Goal: Transaction & Acquisition: Book appointment/travel/reservation

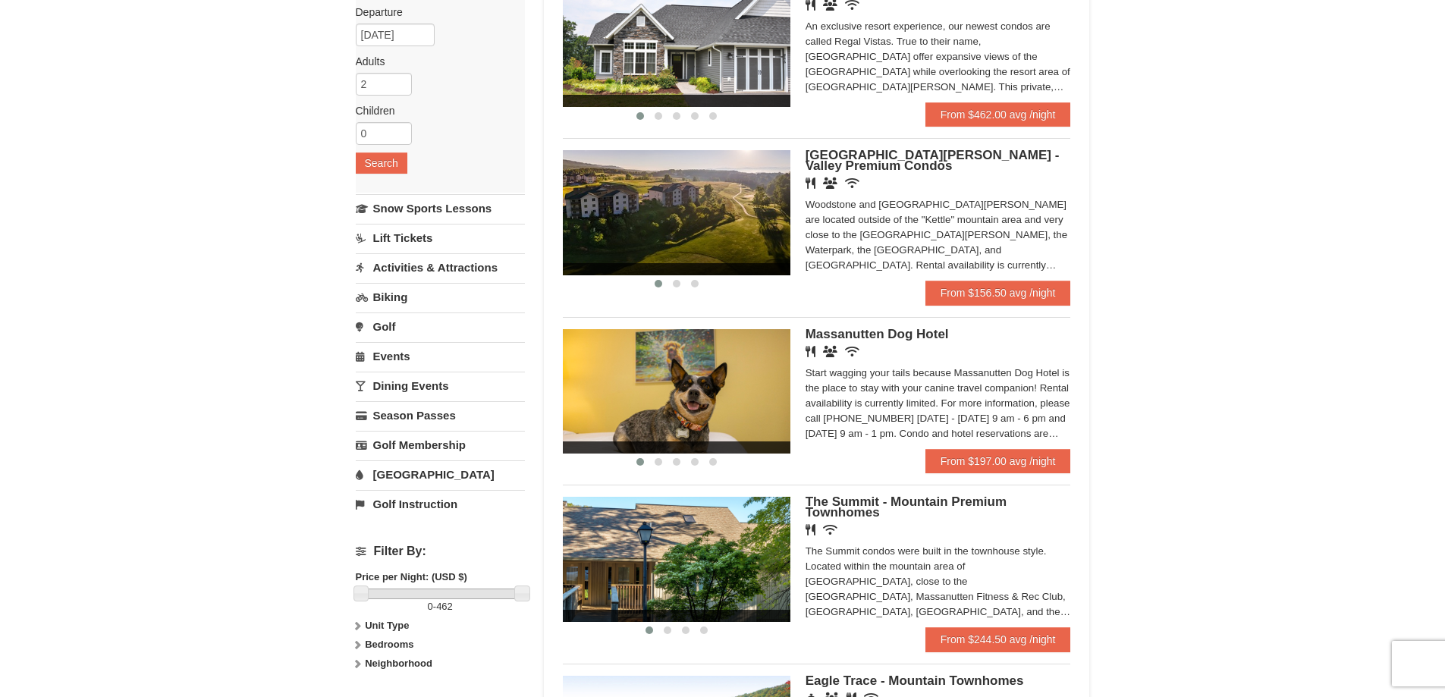
scroll to position [152, 0]
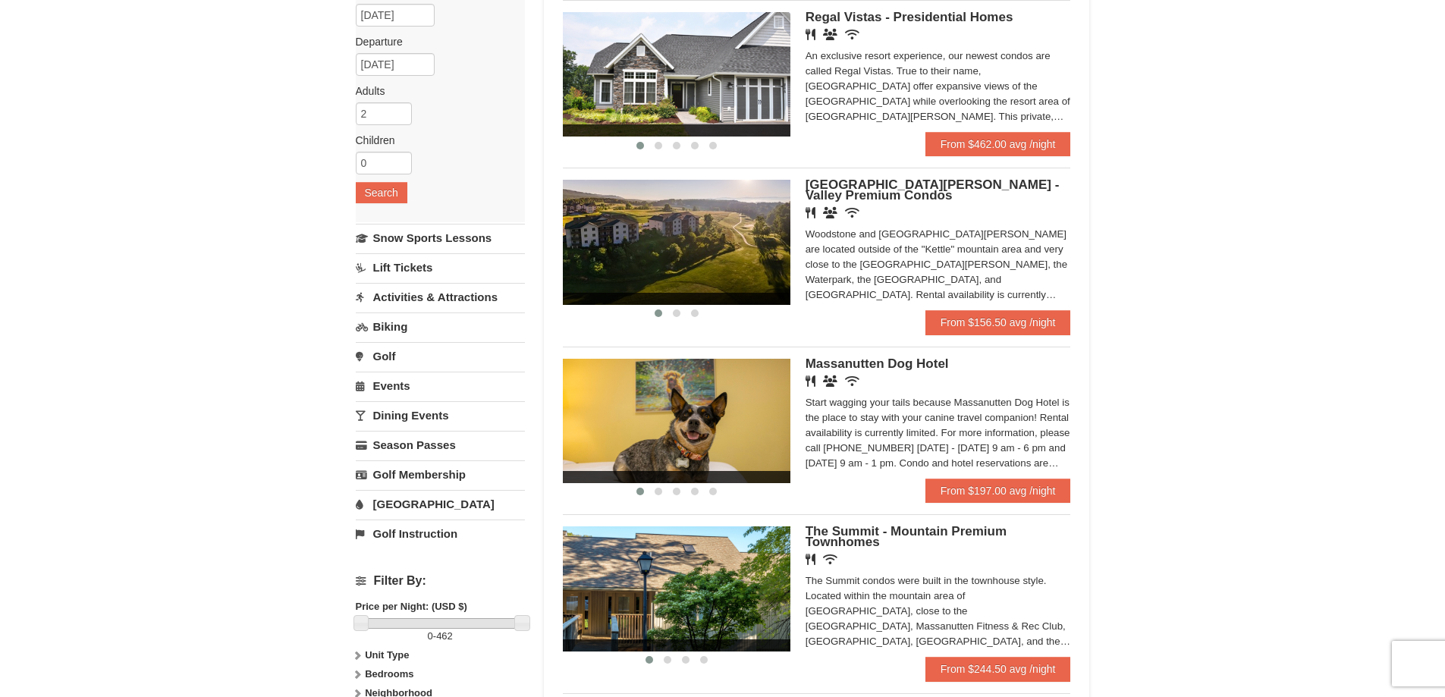
click at [1045, 453] on div "Start wagging your tails because Massanutten Dog Hotel is the place to stay wit…" at bounding box center [937, 433] width 265 height 76
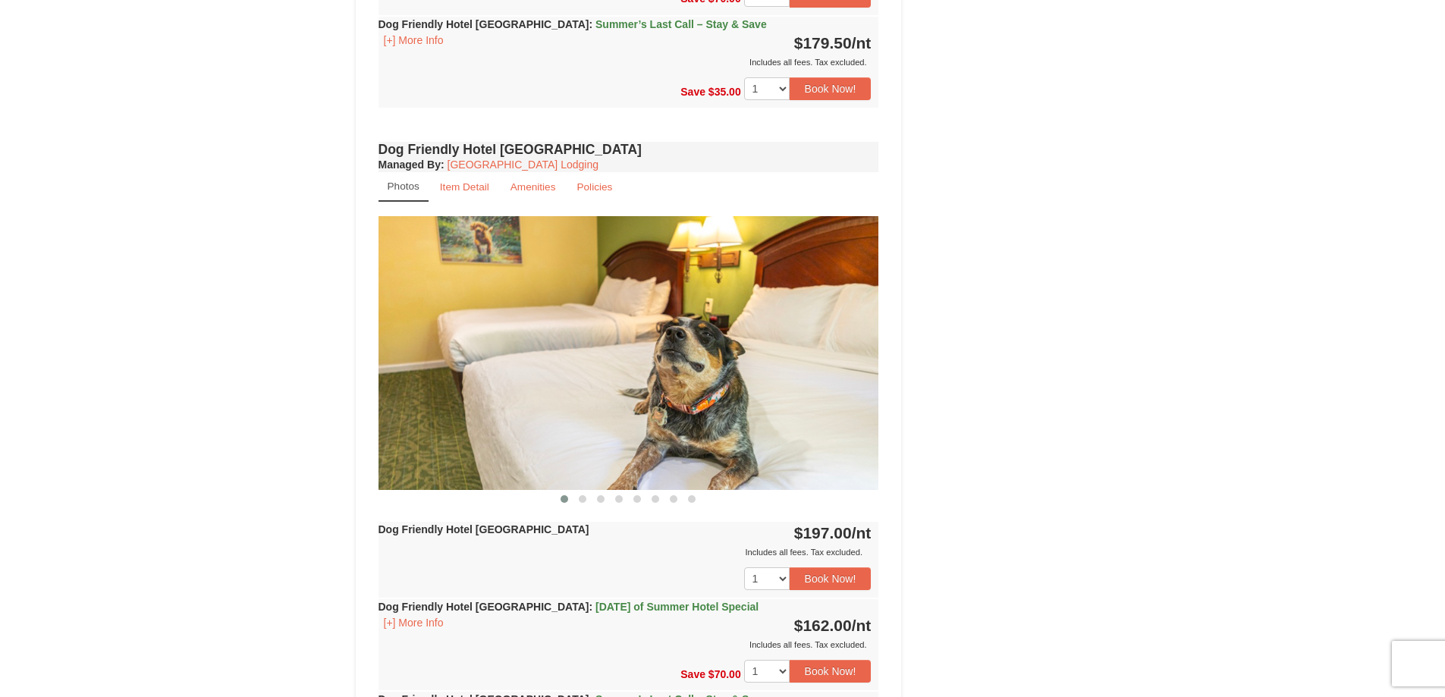
scroll to position [1137, 0]
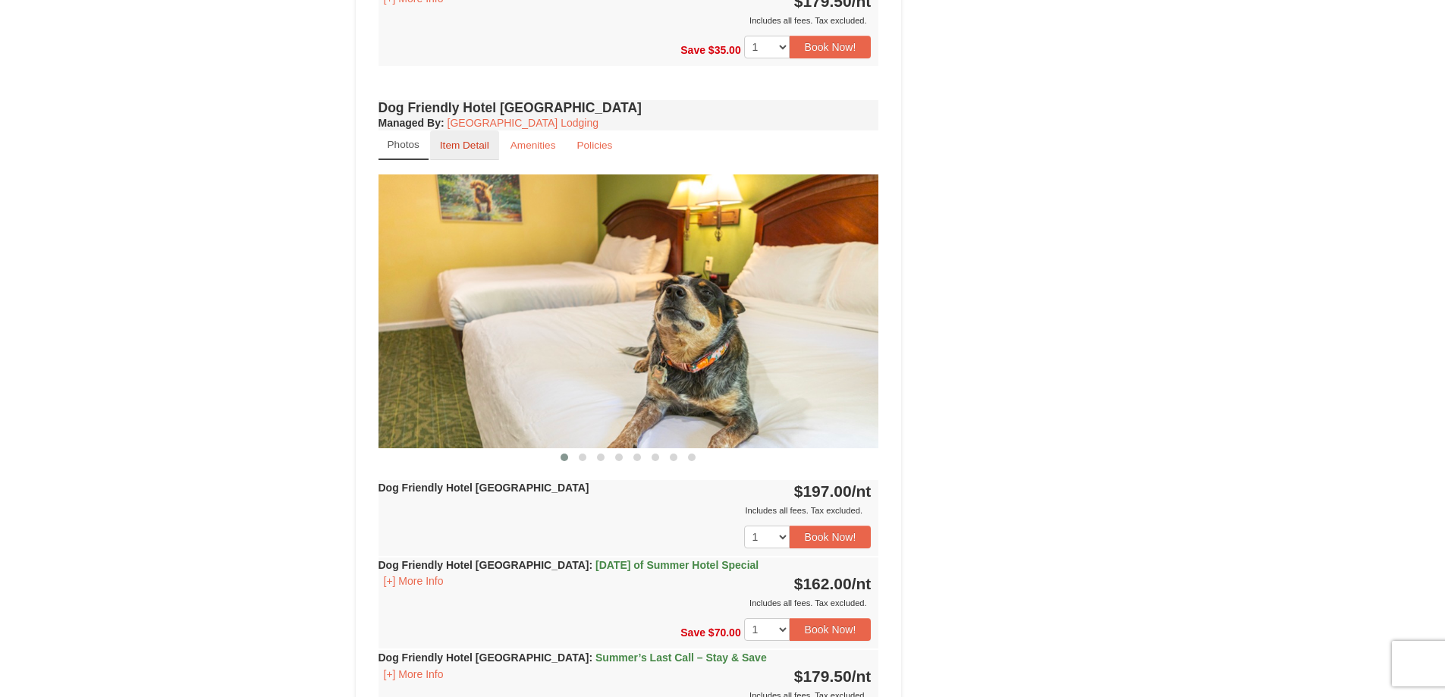
click at [480, 141] on small "Item Detail" at bounding box center [464, 145] width 49 height 11
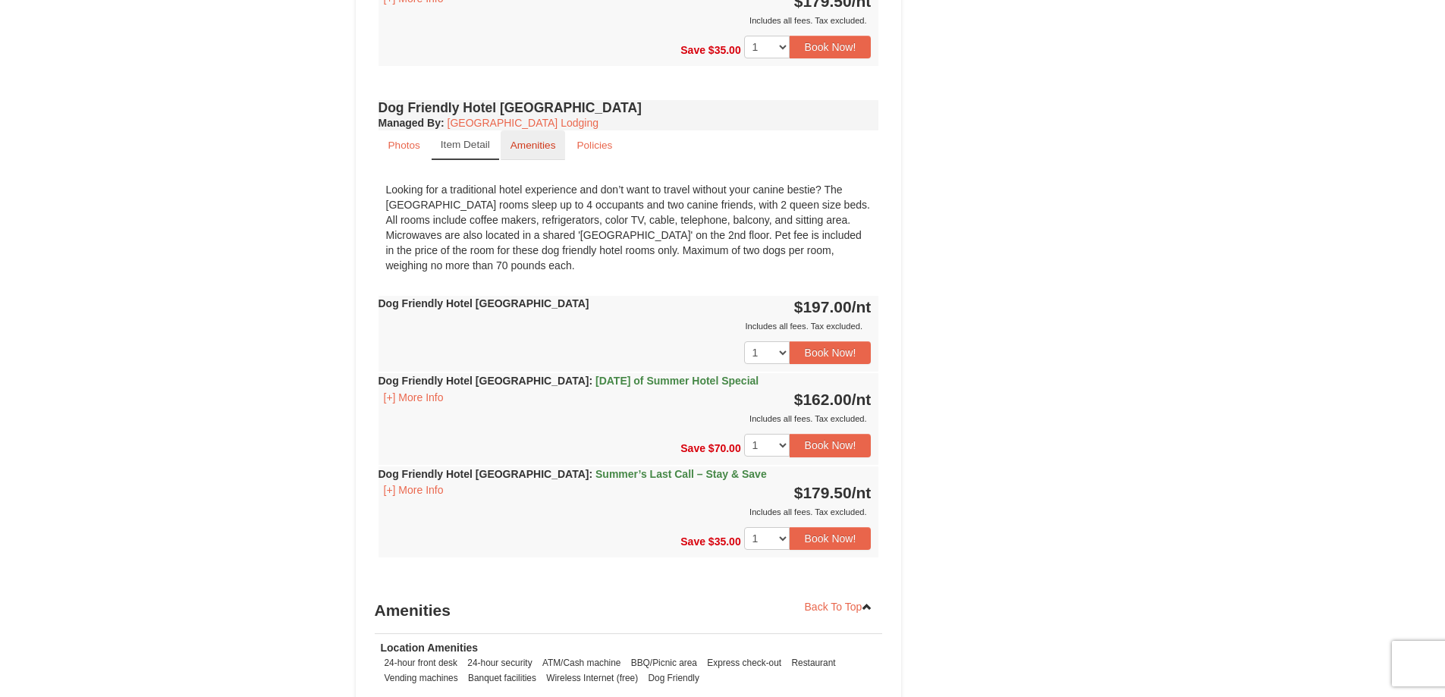
click at [519, 141] on small "Amenities" at bounding box center [532, 145] width 45 height 11
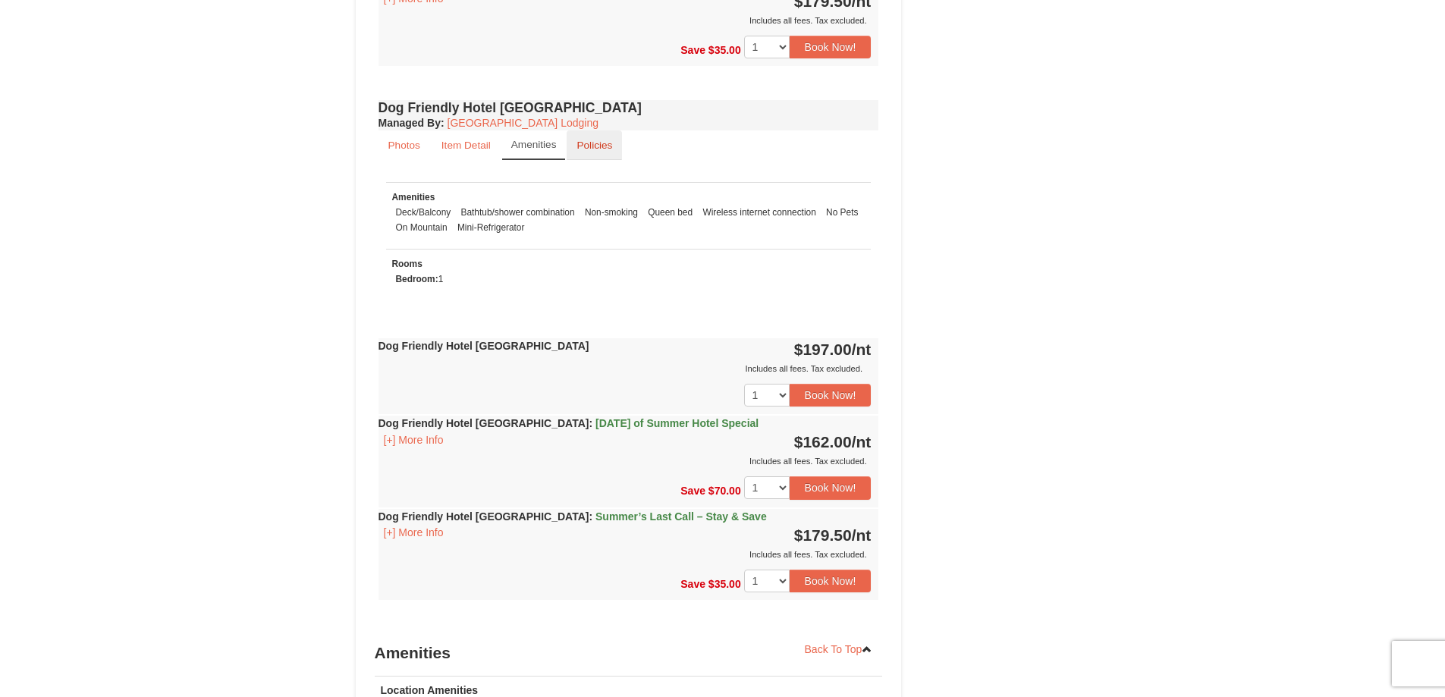
click at [581, 138] on link "Policies" at bounding box center [593, 145] width 55 height 30
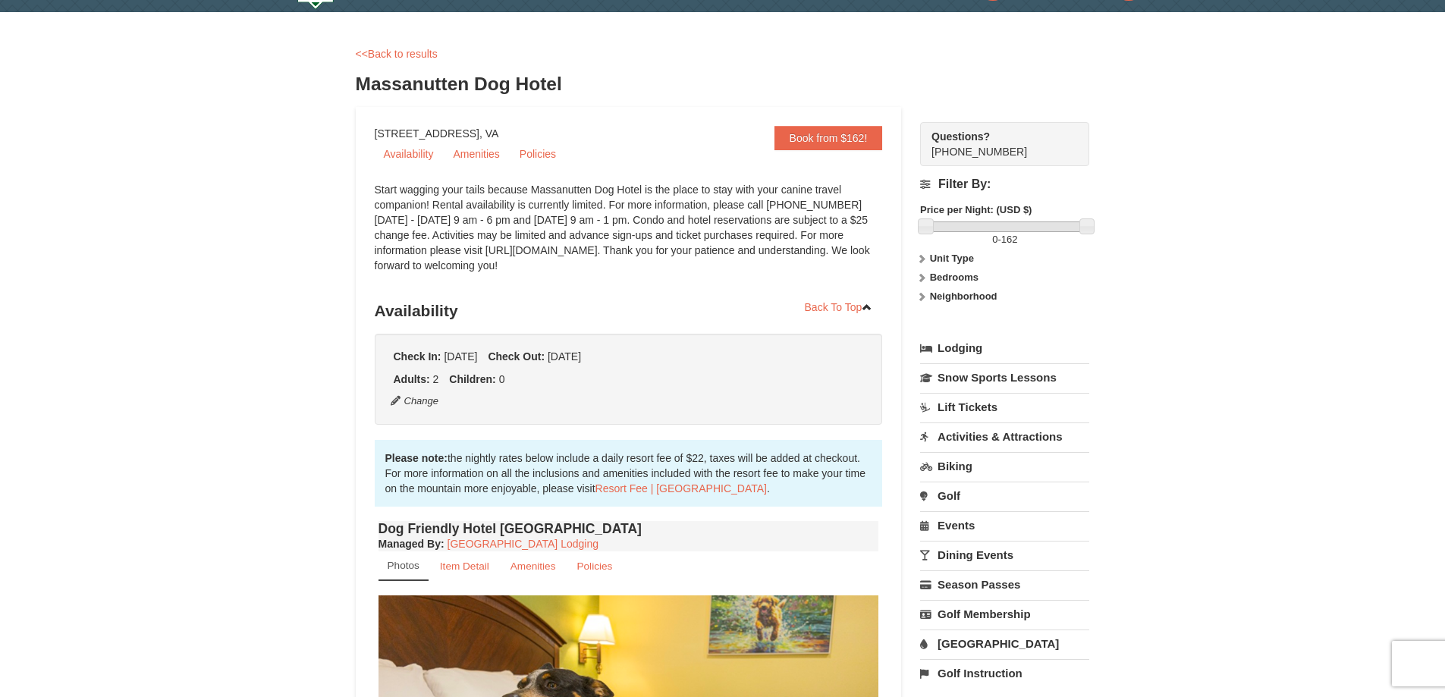
scroll to position [0, 0]
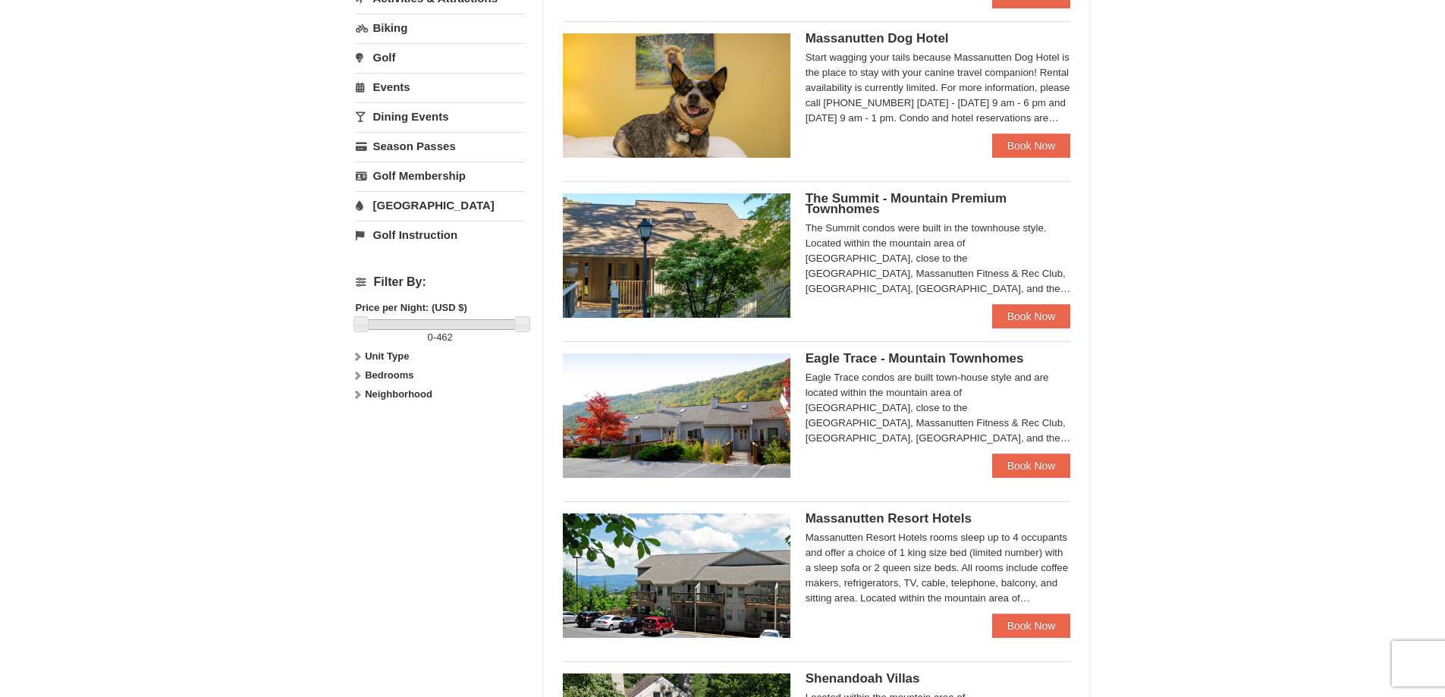
scroll to position [455, 0]
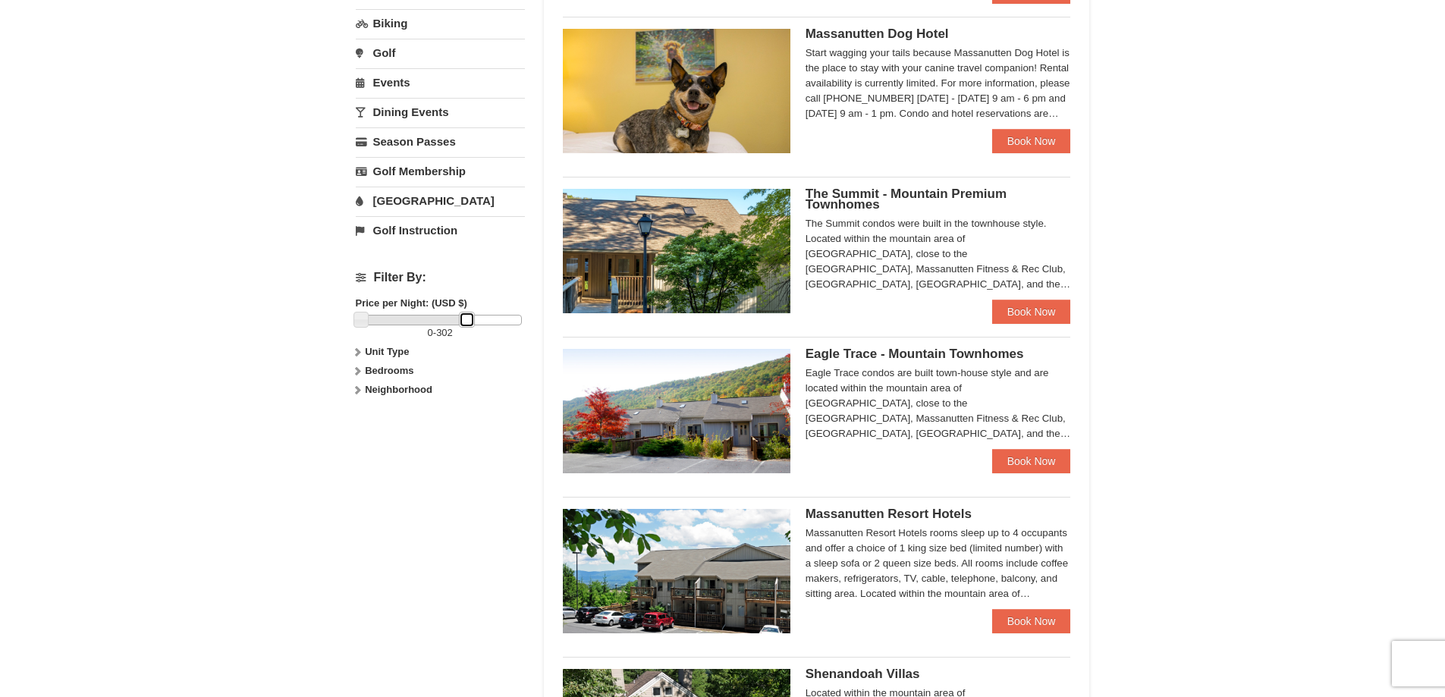
drag, startPoint x: 525, startPoint y: 317, endPoint x: 470, endPoint y: 337, distance: 58.3
click at [470, 337] on div "0 - 302" at bounding box center [440, 328] width 169 height 26
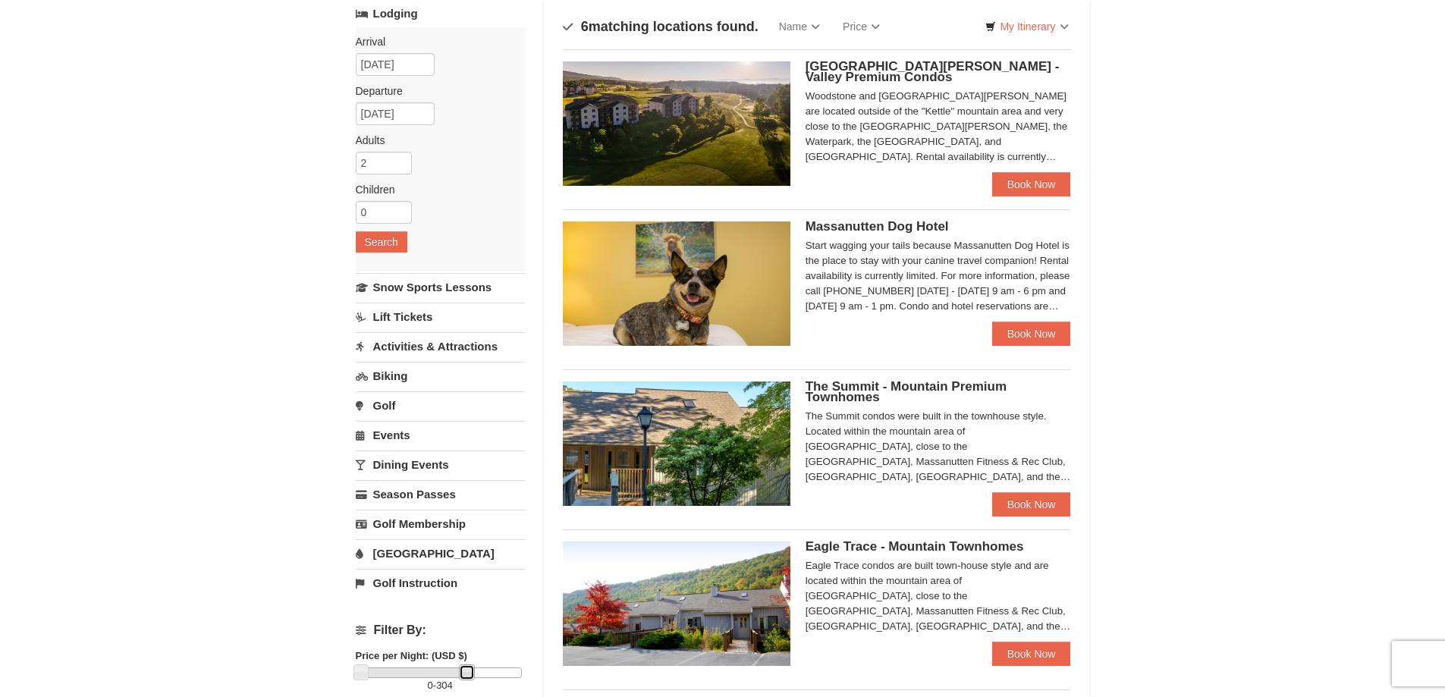
scroll to position [0, 0]
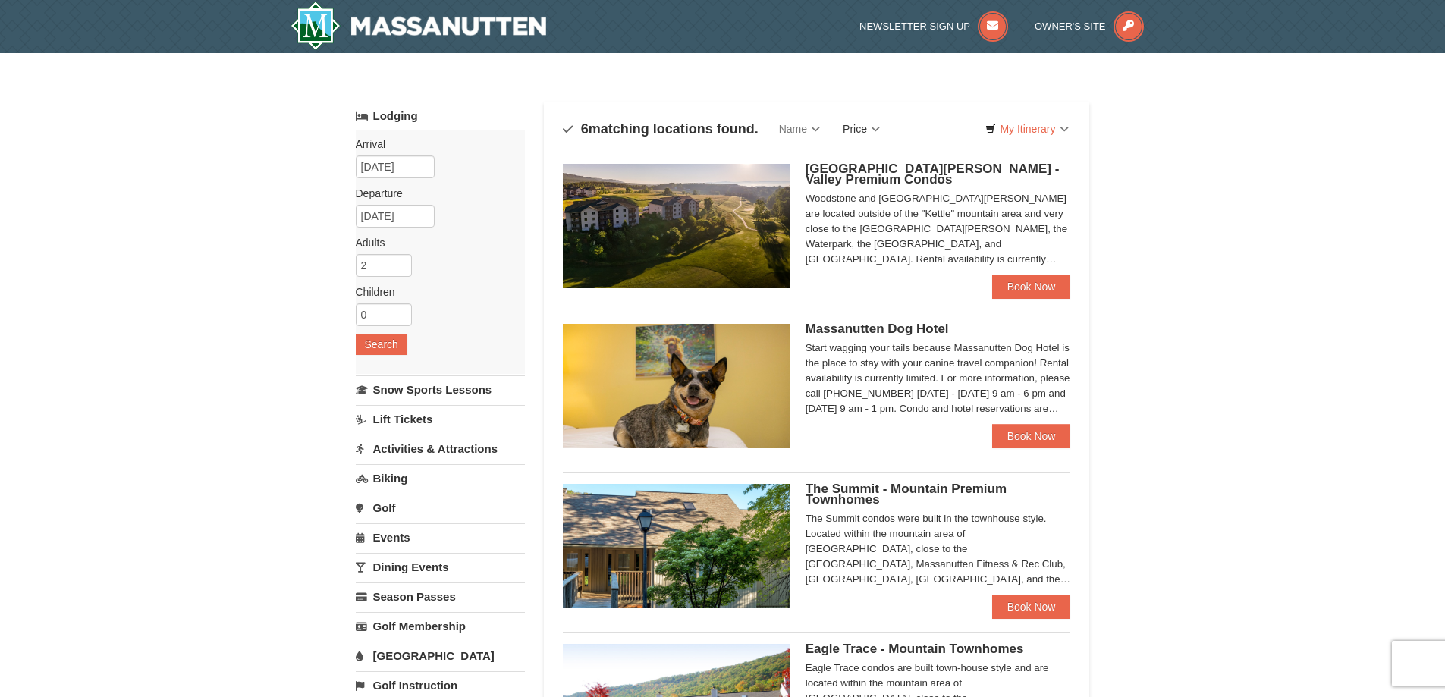
click at [876, 128] on link "Price" at bounding box center [861, 129] width 60 height 30
click at [868, 159] on link "Price (Low to High)" at bounding box center [892, 160] width 121 height 20
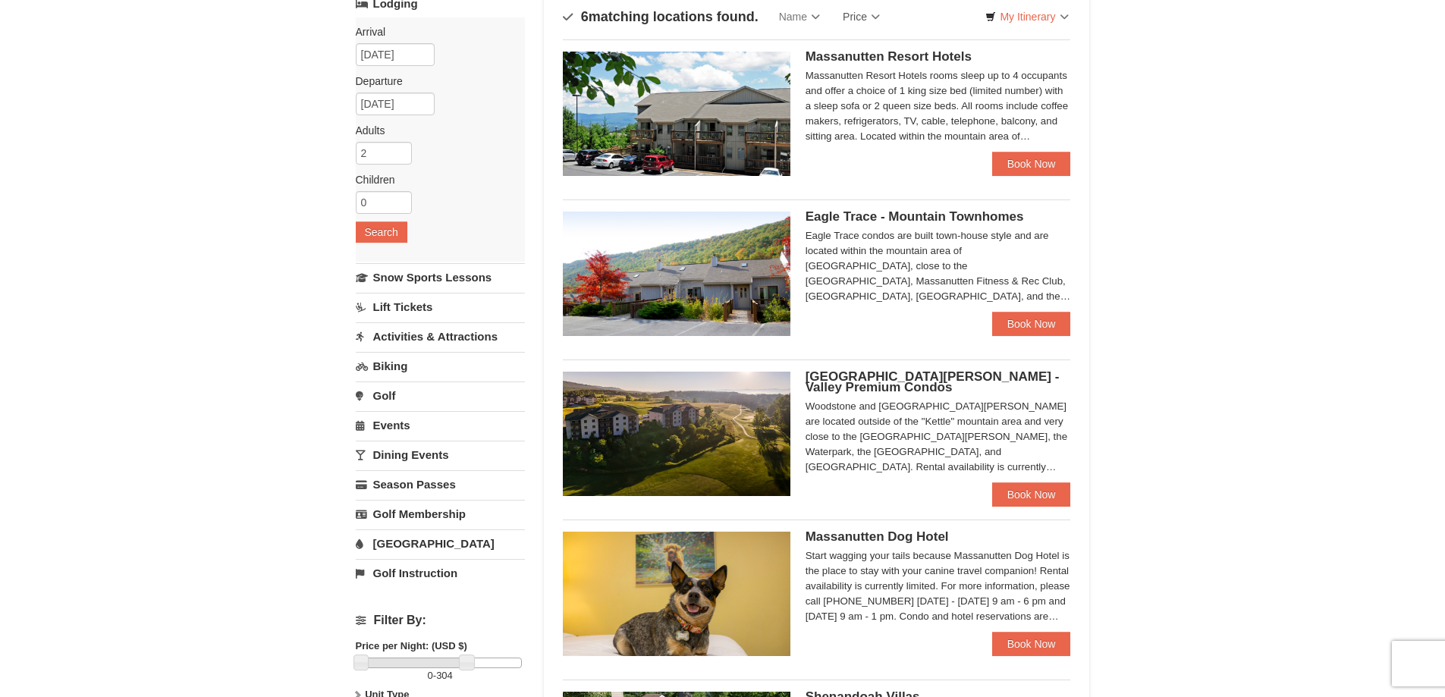
scroll to position [76, 0]
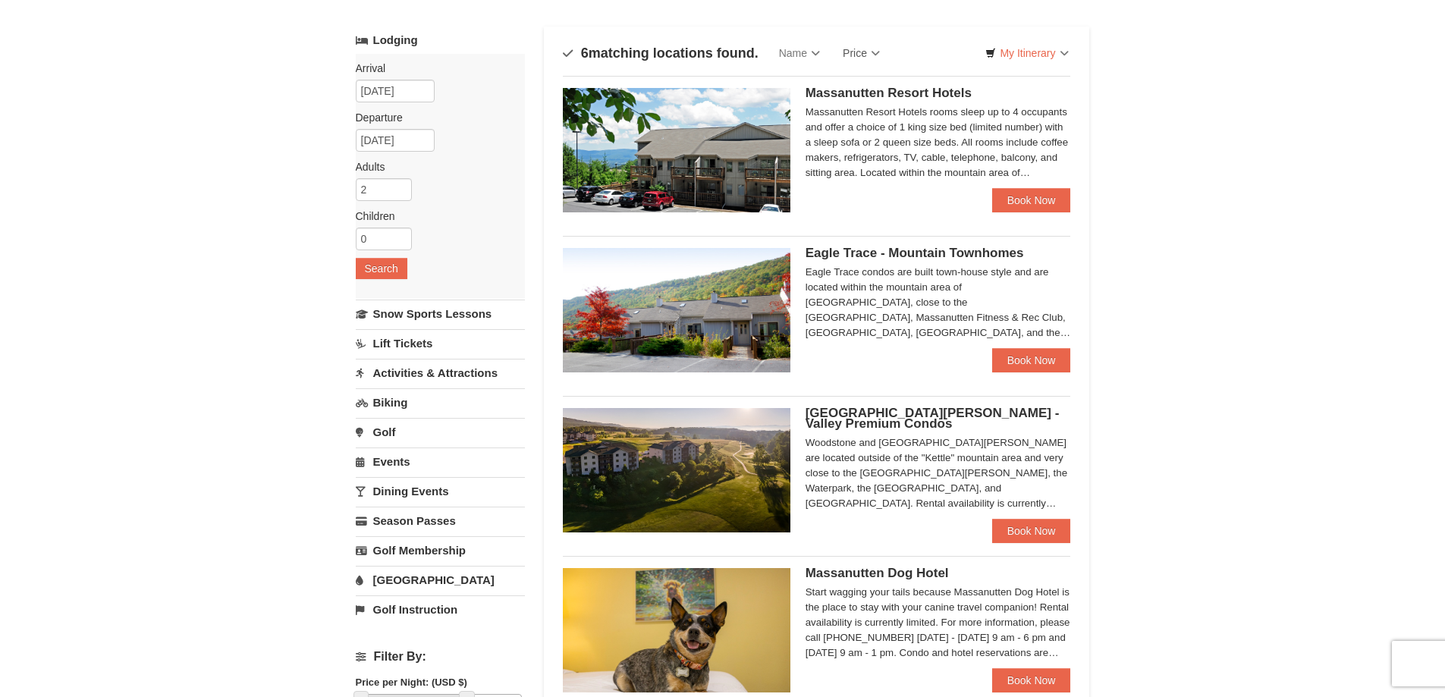
click at [931, 327] on div "Eagle Trace condos are built town-house style and are located within the mounta…" at bounding box center [937, 303] width 265 height 76
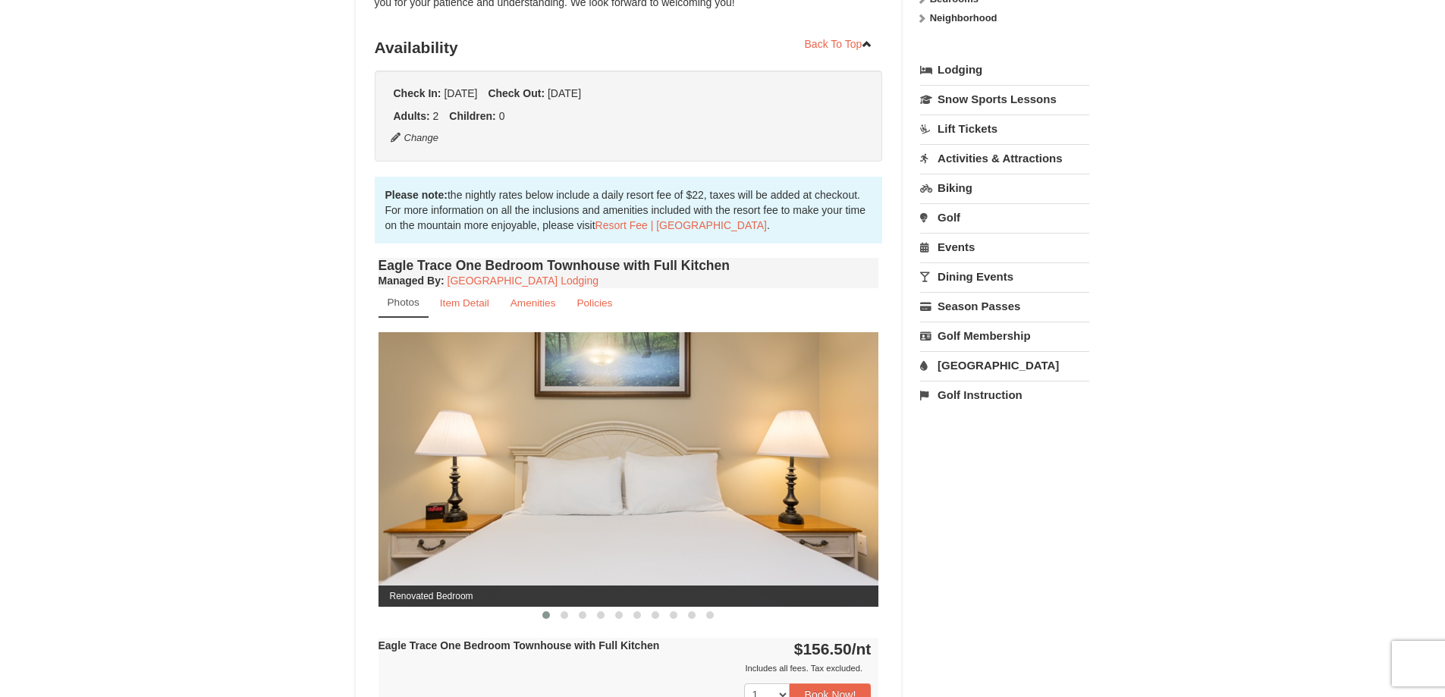
scroll to position [379, 0]
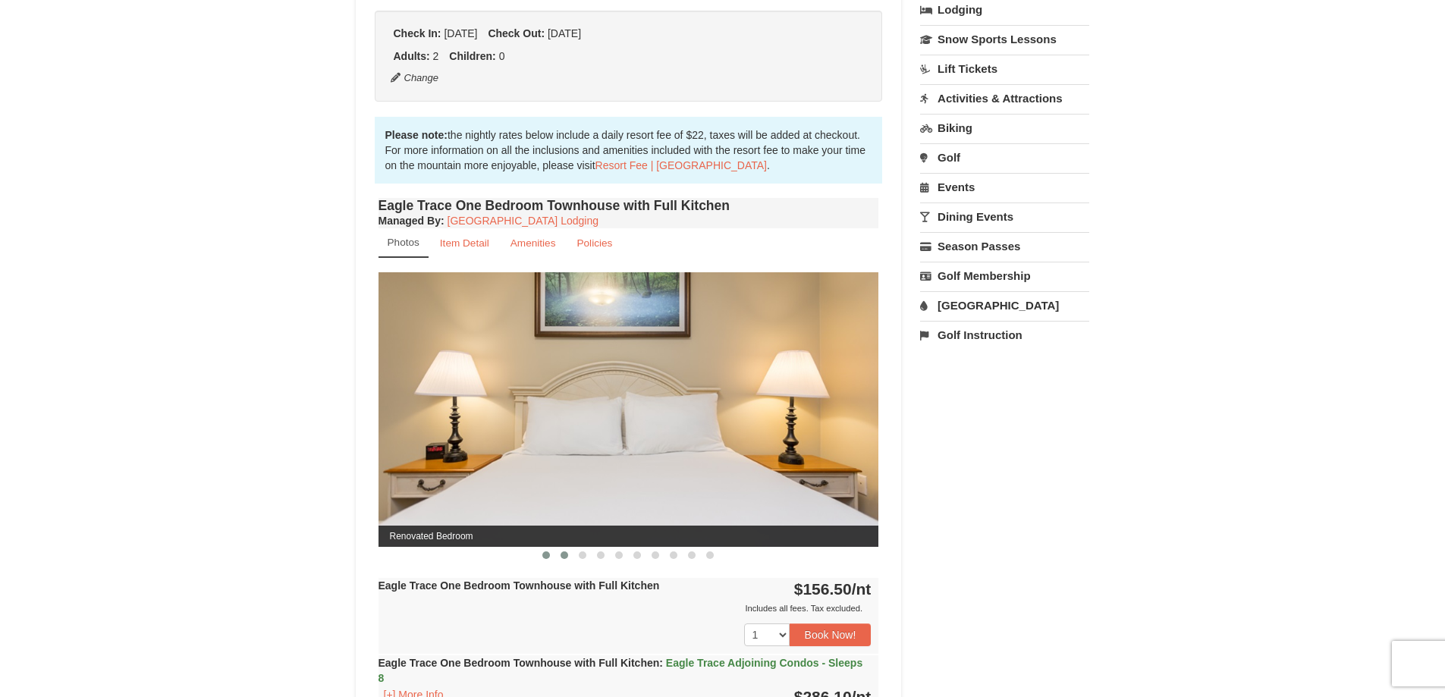
click at [563, 557] on span at bounding box center [564, 555] width 8 height 8
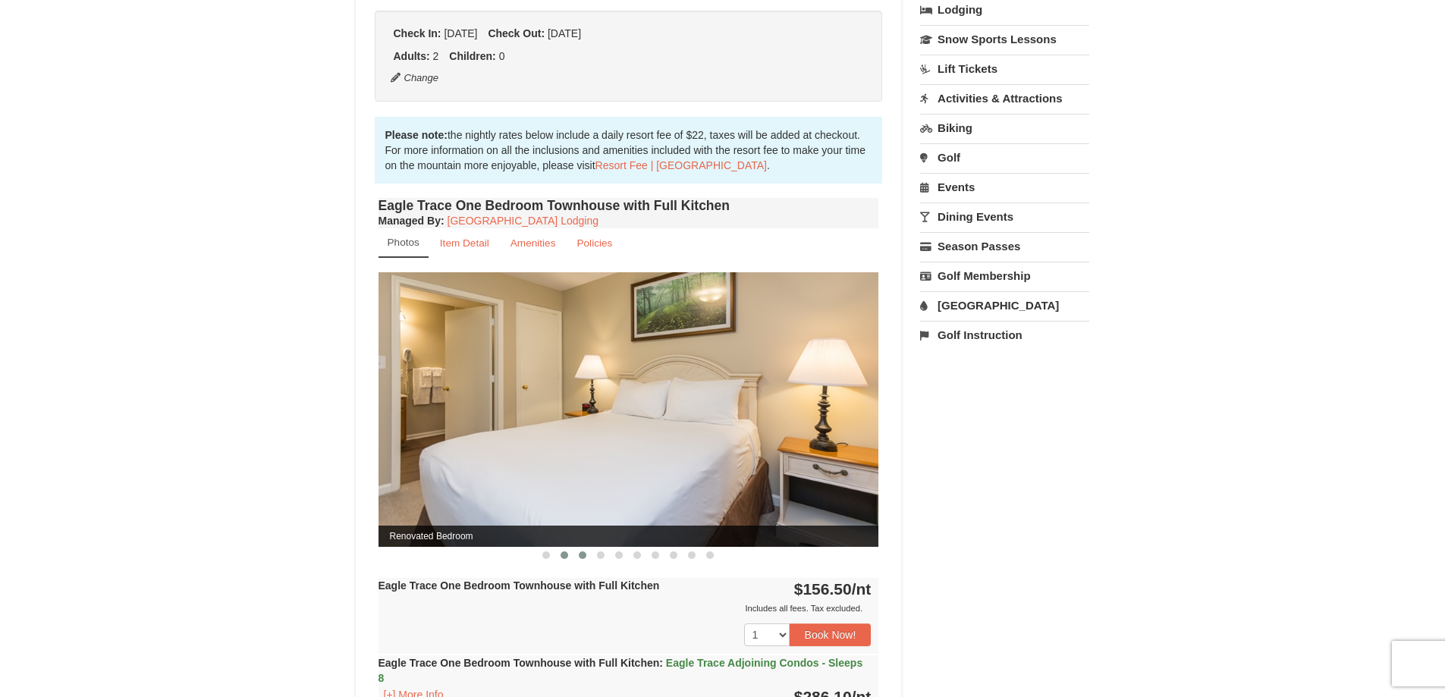
click at [585, 552] on span at bounding box center [583, 555] width 8 height 8
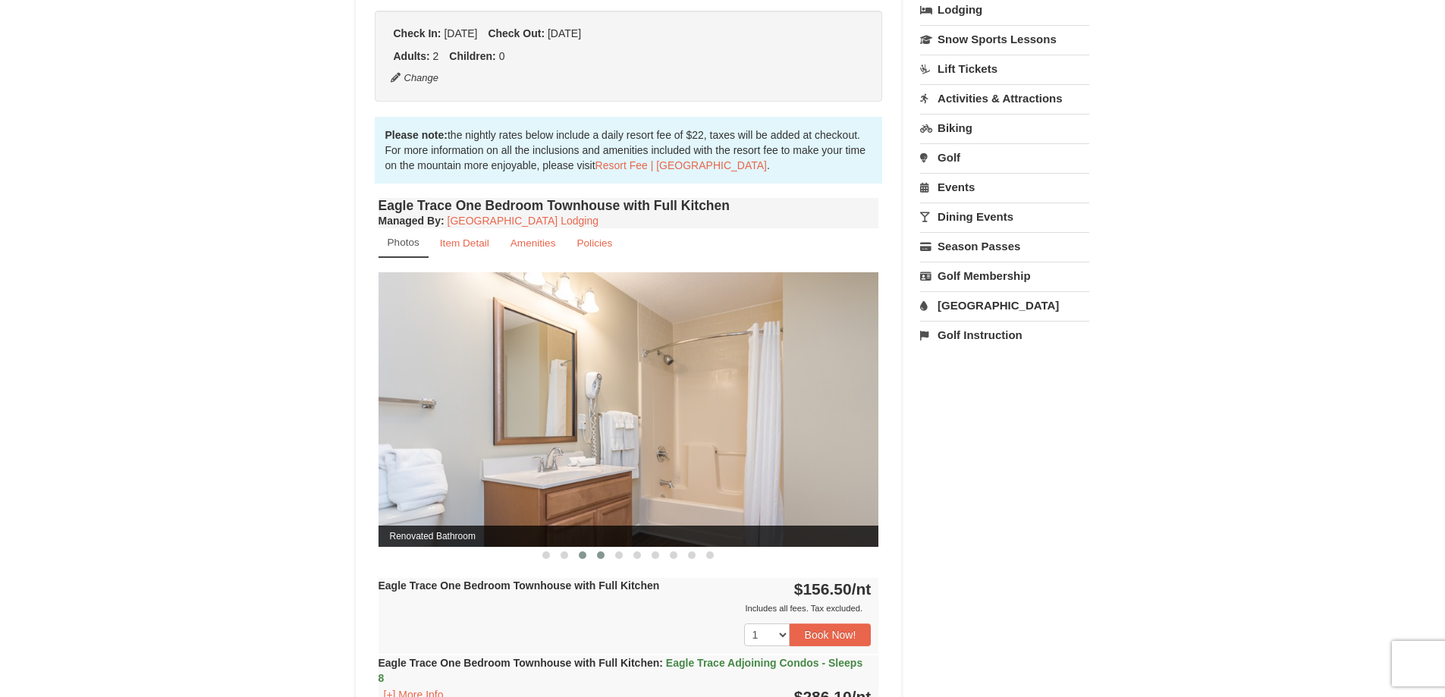
click at [601, 554] on span at bounding box center [601, 555] width 8 height 8
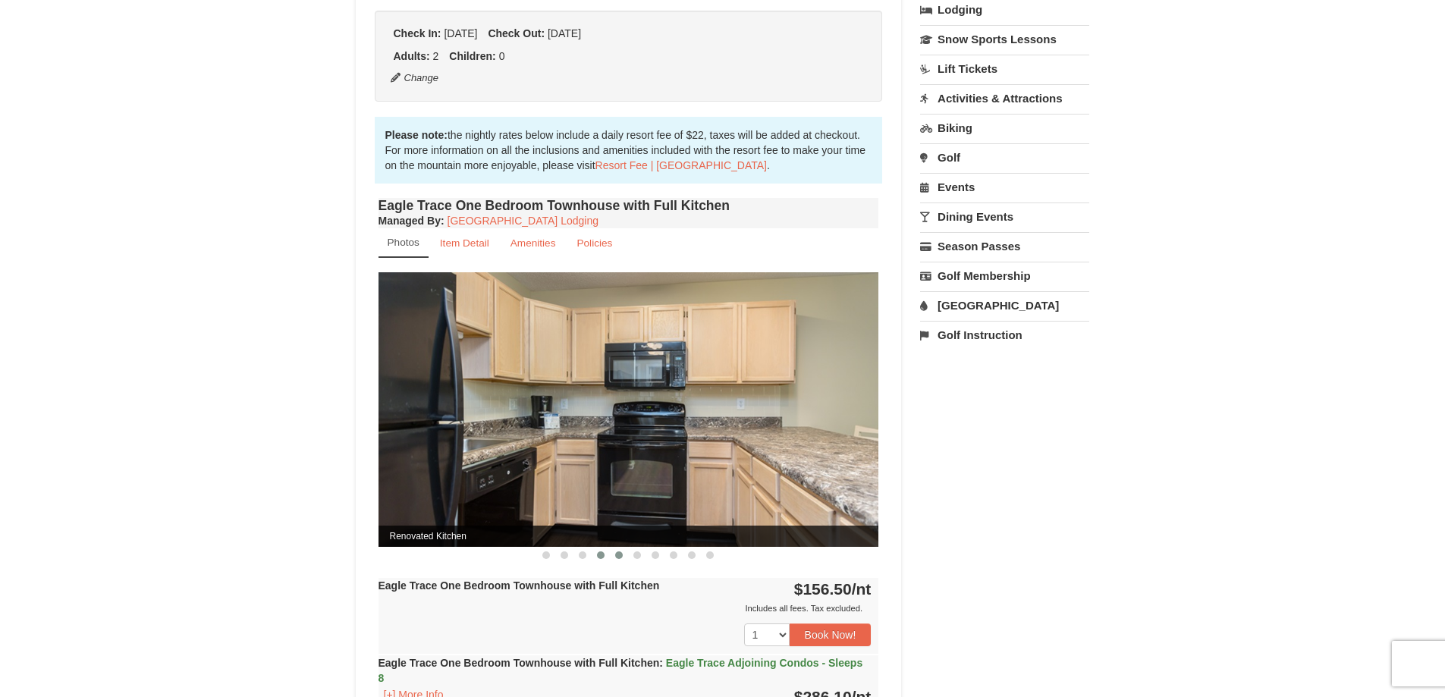
click at [617, 553] on span at bounding box center [619, 555] width 8 height 8
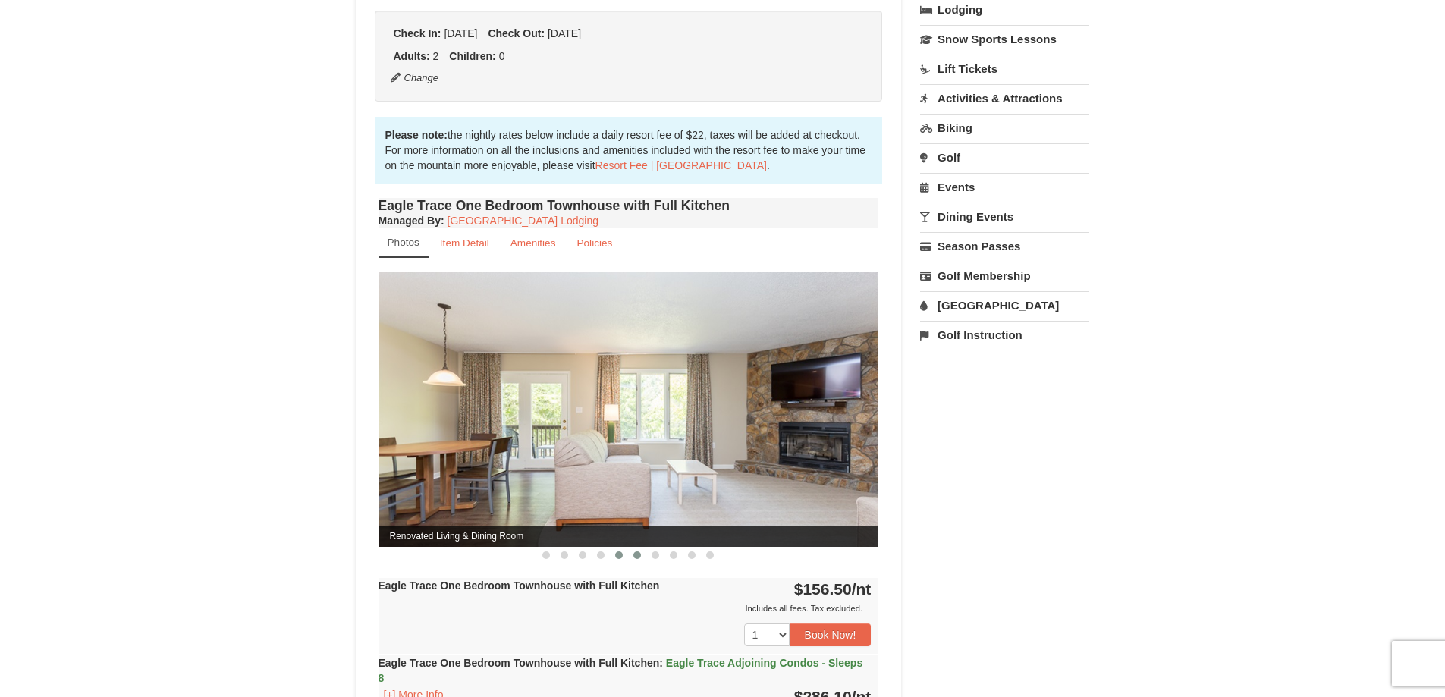
click at [633, 554] on span at bounding box center [637, 555] width 8 height 8
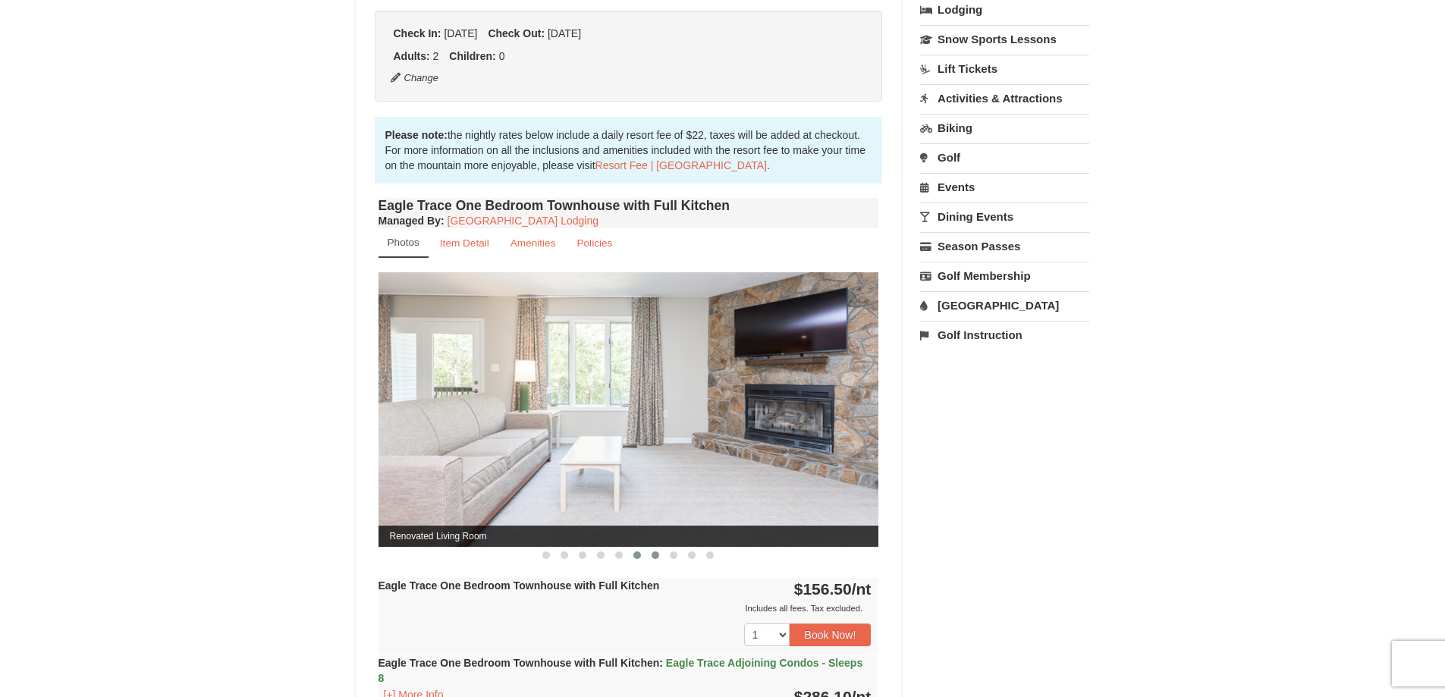
click at [651, 554] on span at bounding box center [655, 555] width 8 height 8
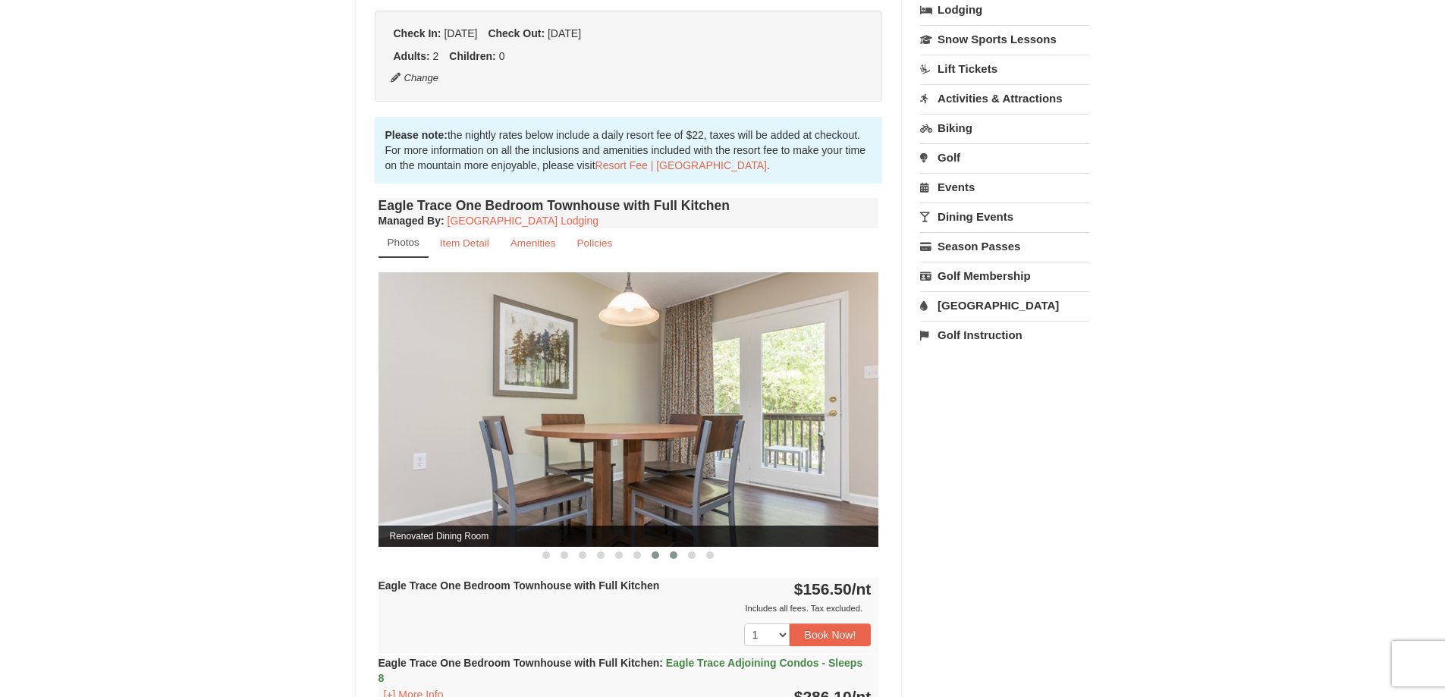
click at [671, 557] on span at bounding box center [674, 555] width 8 height 8
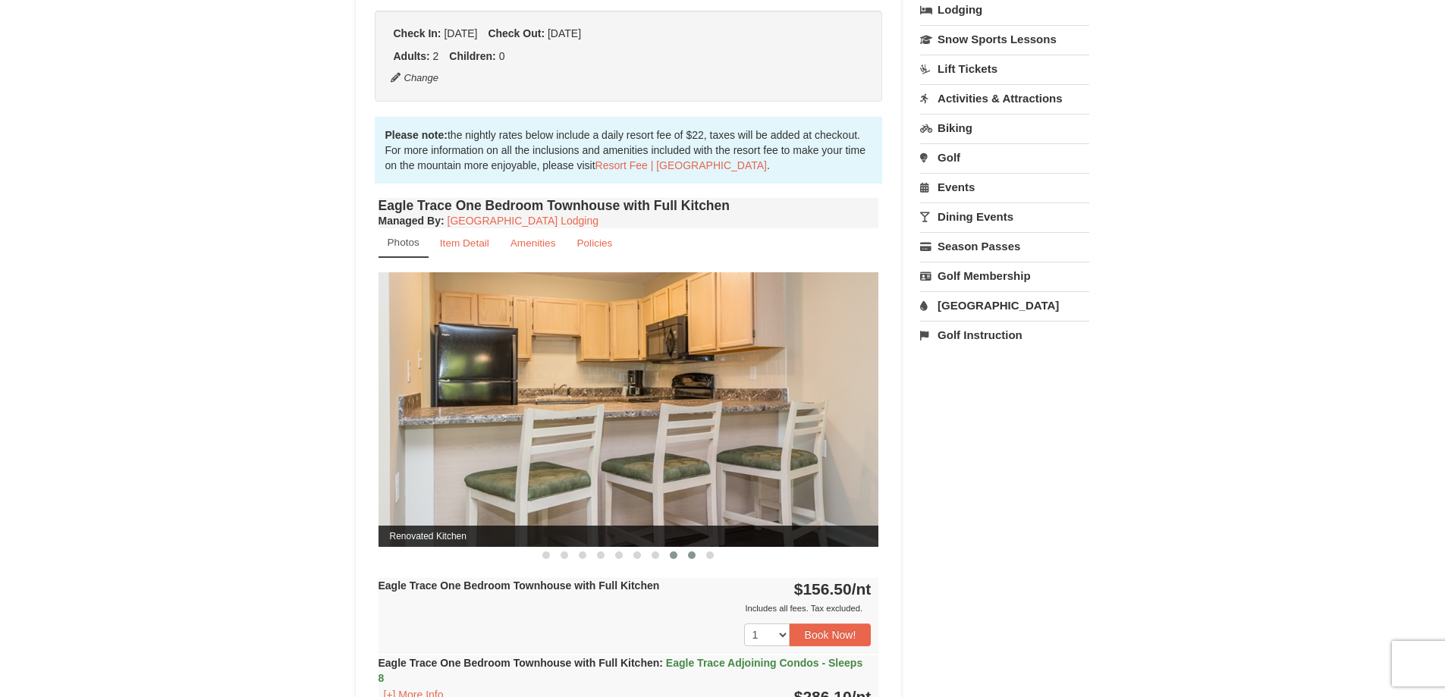
click at [686, 558] on button at bounding box center [691, 555] width 18 height 15
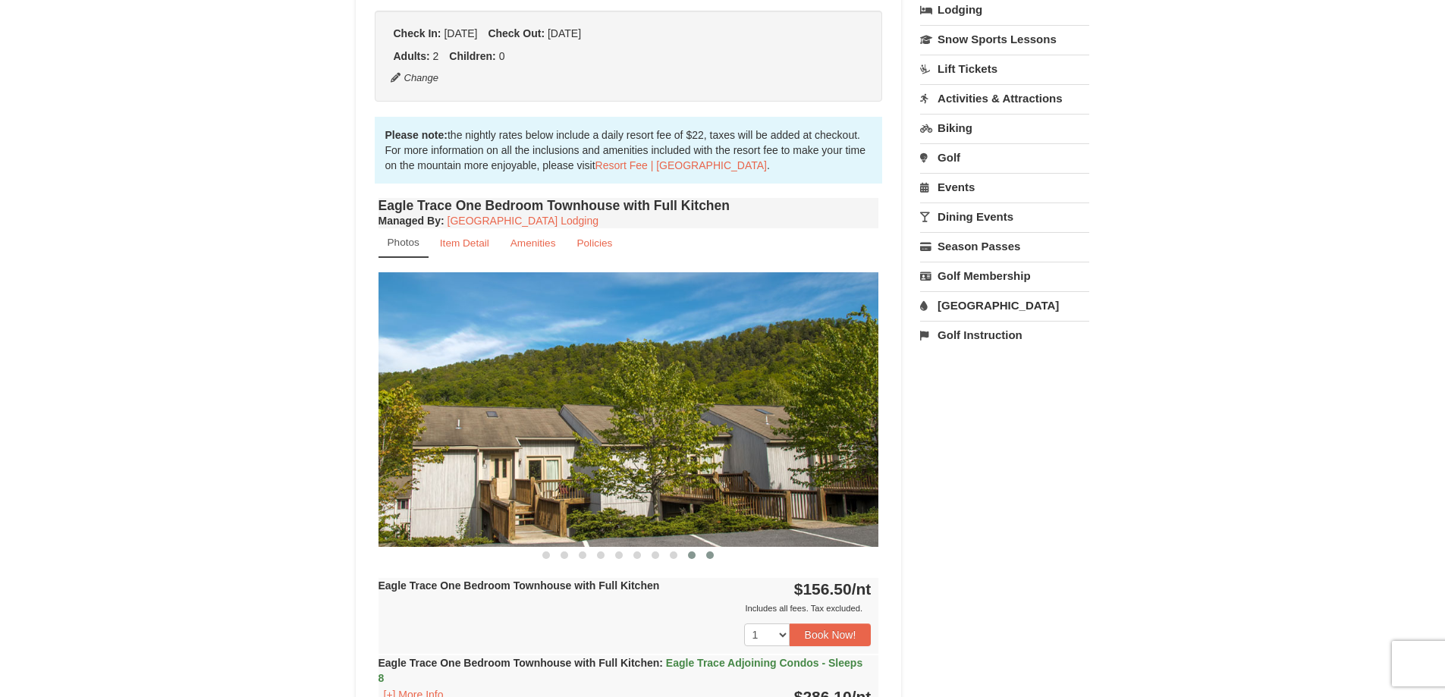
click at [706, 557] on button at bounding box center [710, 555] width 18 height 15
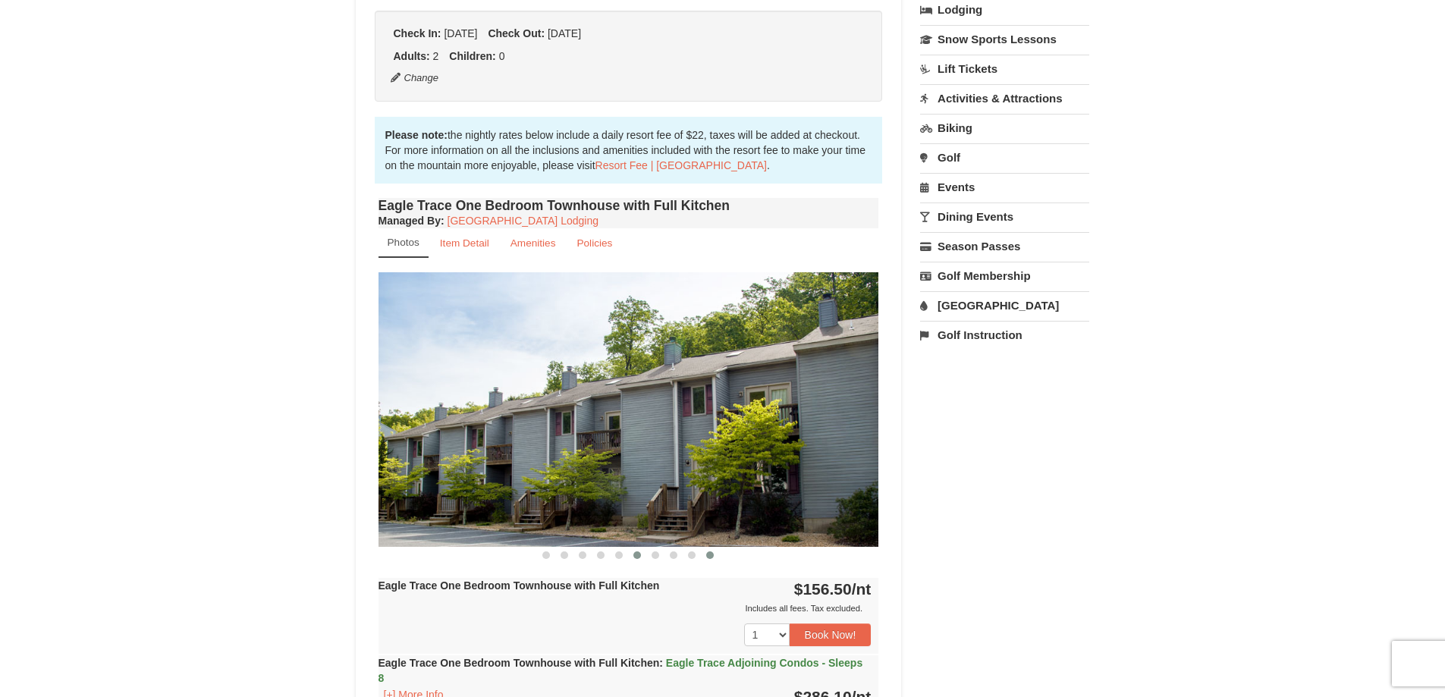
click at [641, 558] on button at bounding box center [637, 555] width 18 height 15
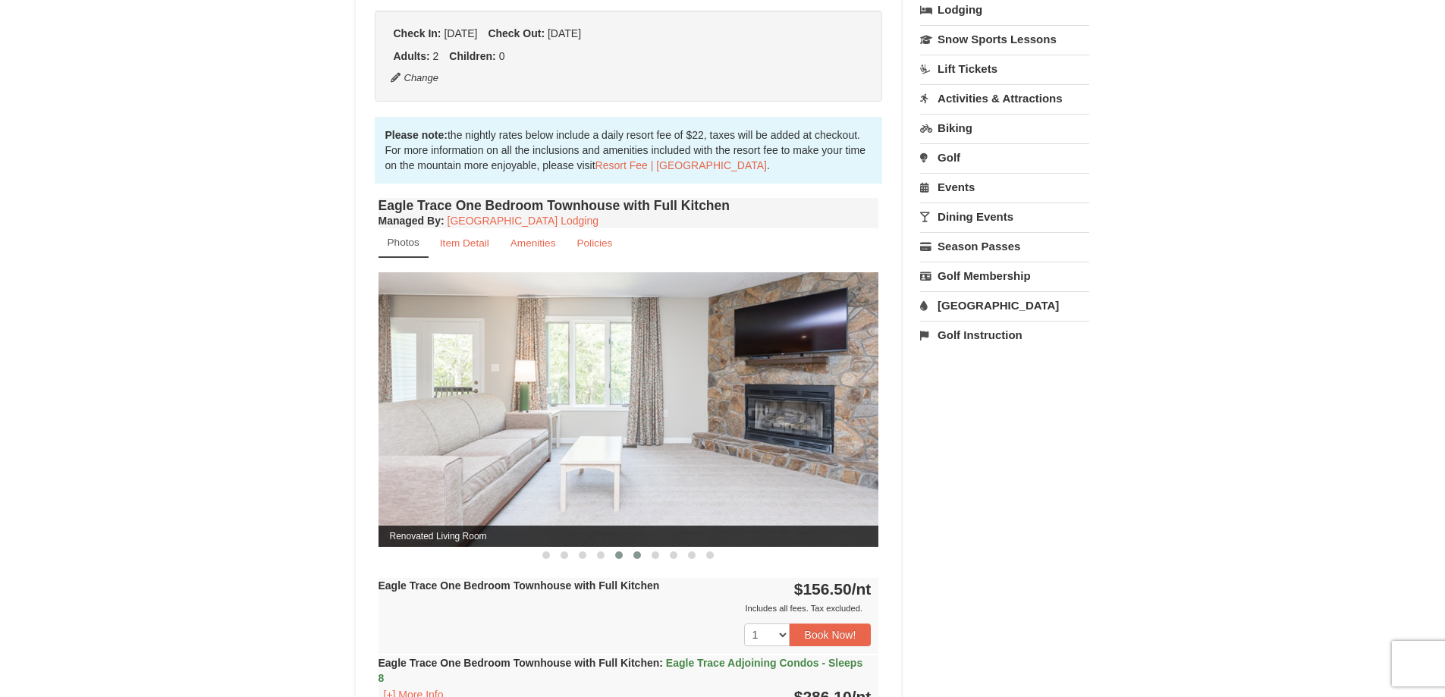
click at [618, 557] on span at bounding box center [619, 555] width 8 height 8
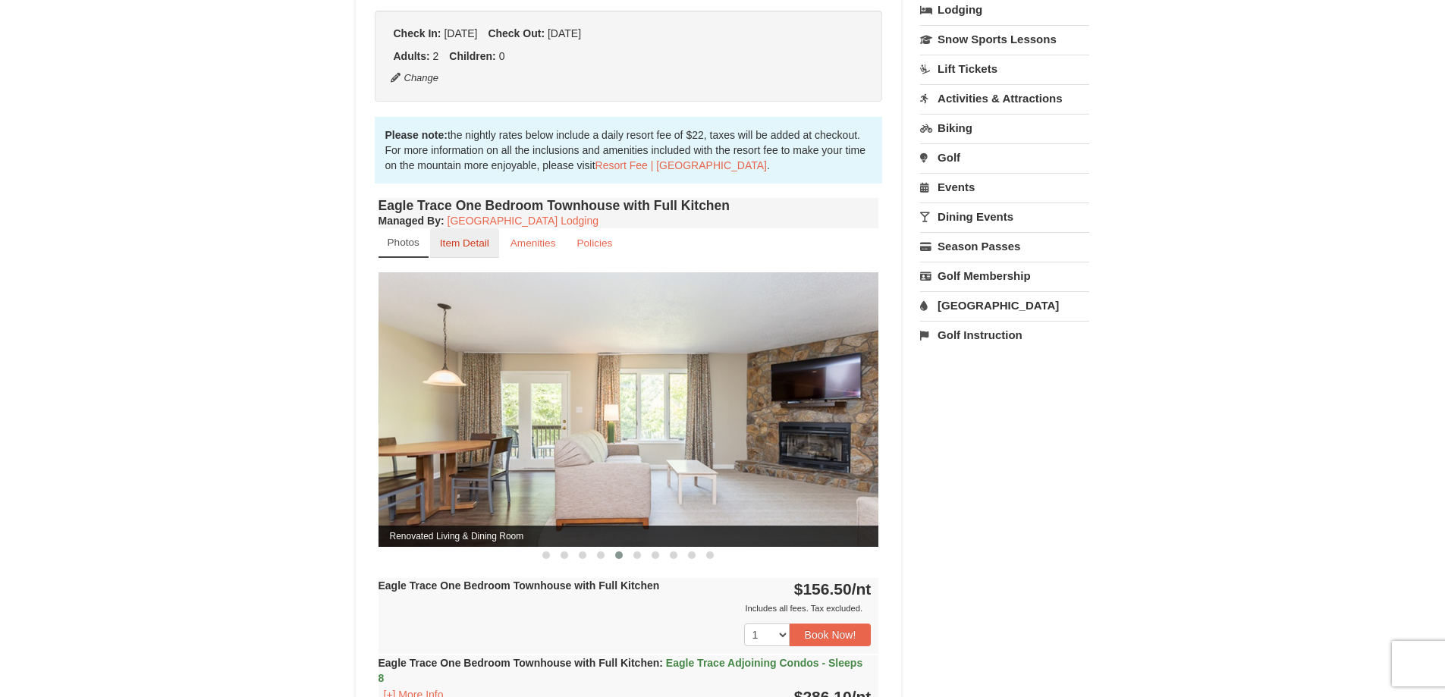
click at [461, 246] on small "Item Detail" at bounding box center [464, 242] width 49 height 11
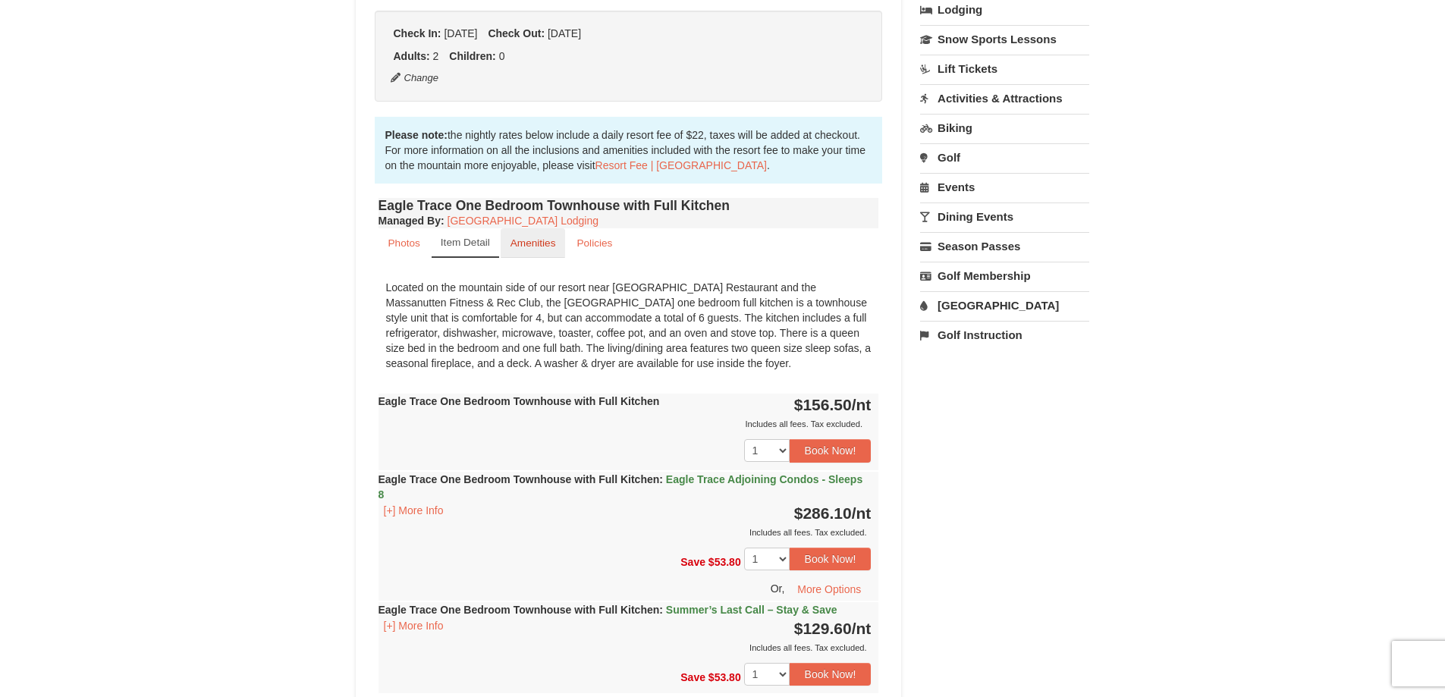
click at [526, 245] on small "Amenities" at bounding box center [532, 242] width 45 height 11
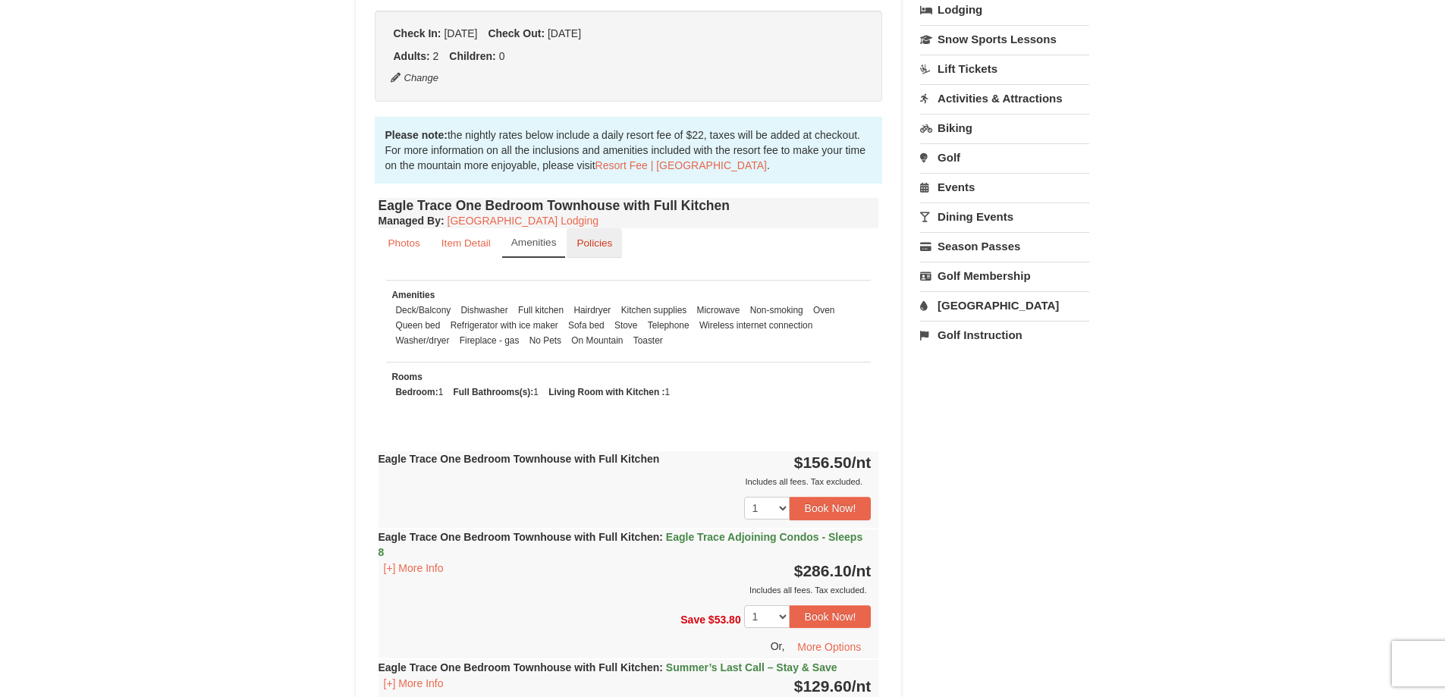
click at [586, 240] on small "Policies" at bounding box center [594, 242] width 36 height 11
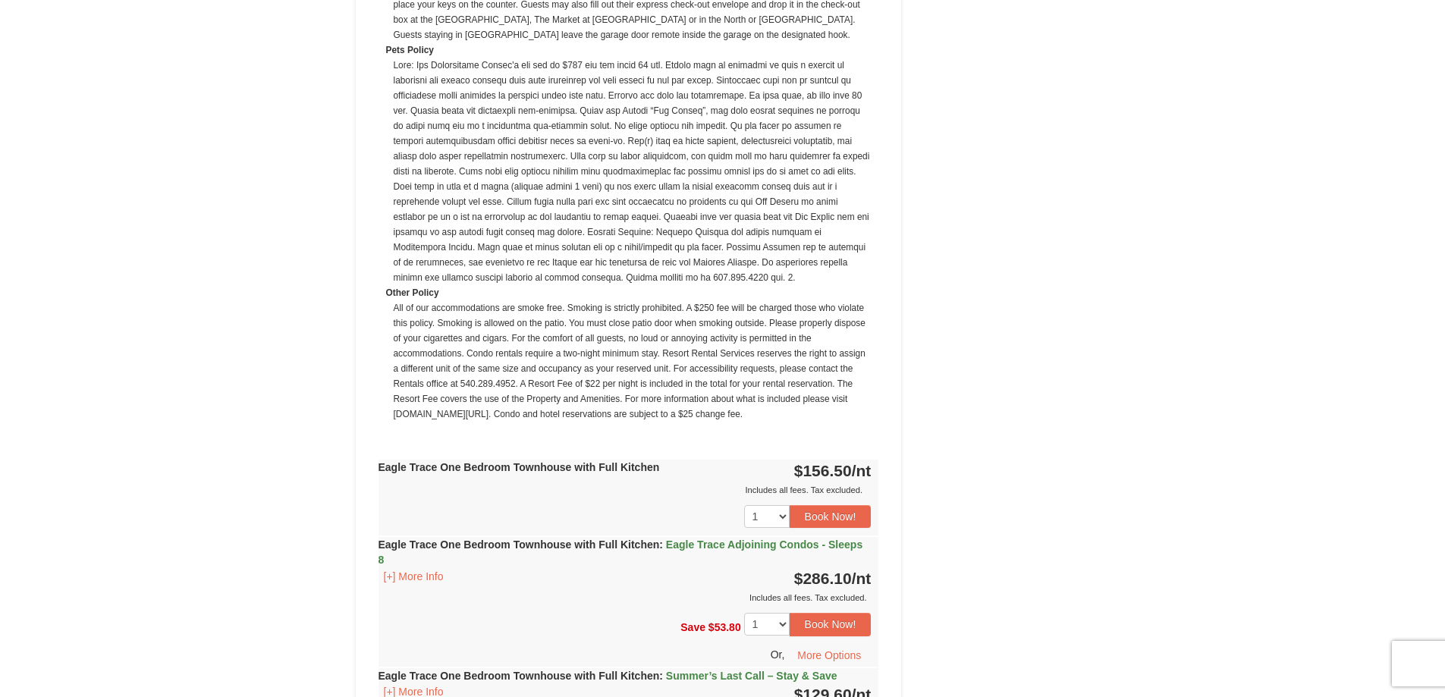
scroll to position [910, 0]
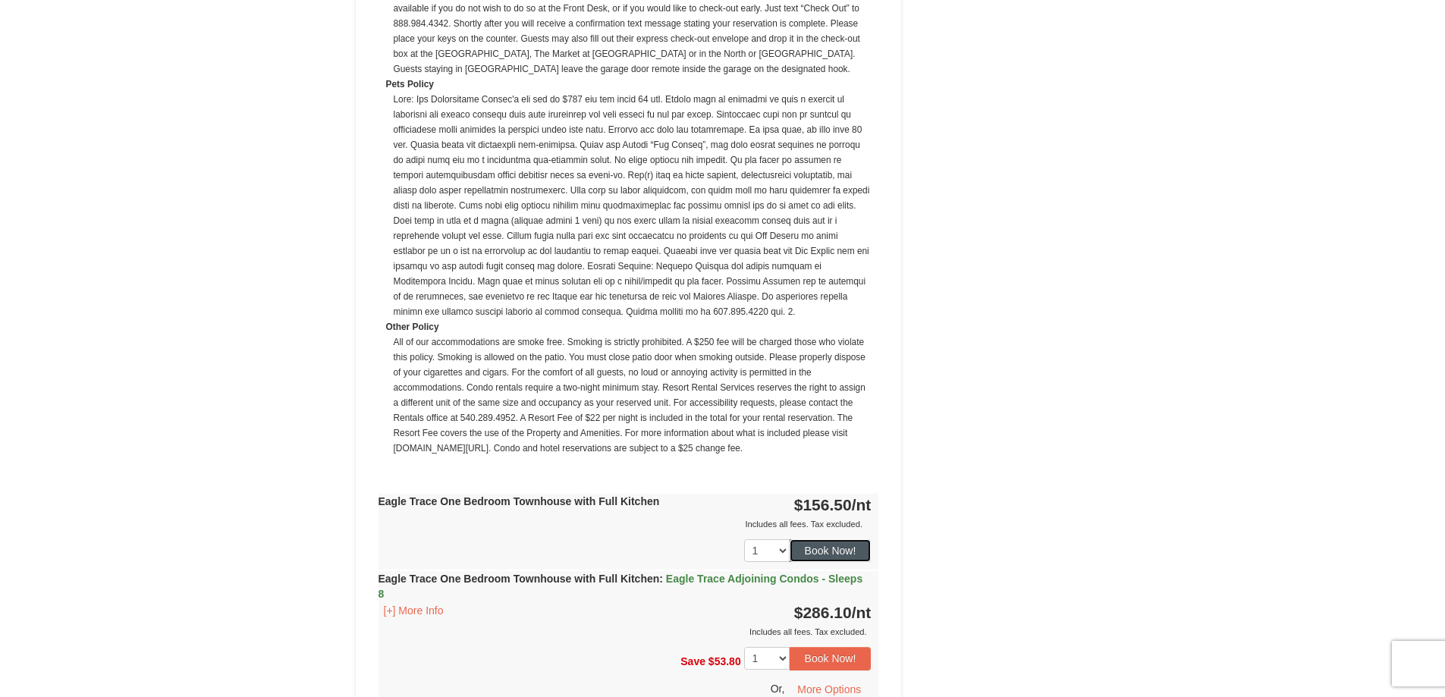
click at [833, 550] on button "Book Now!" at bounding box center [830, 550] width 82 height 23
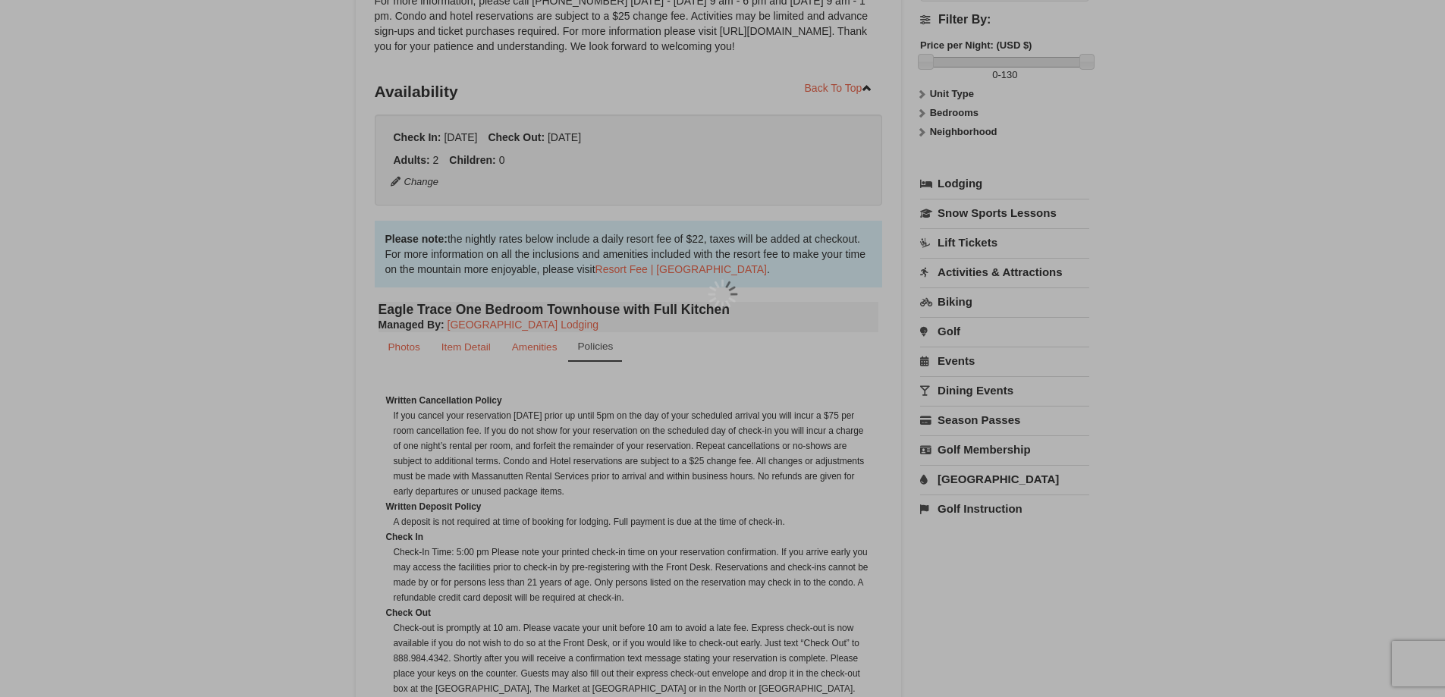
scroll to position [148, 0]
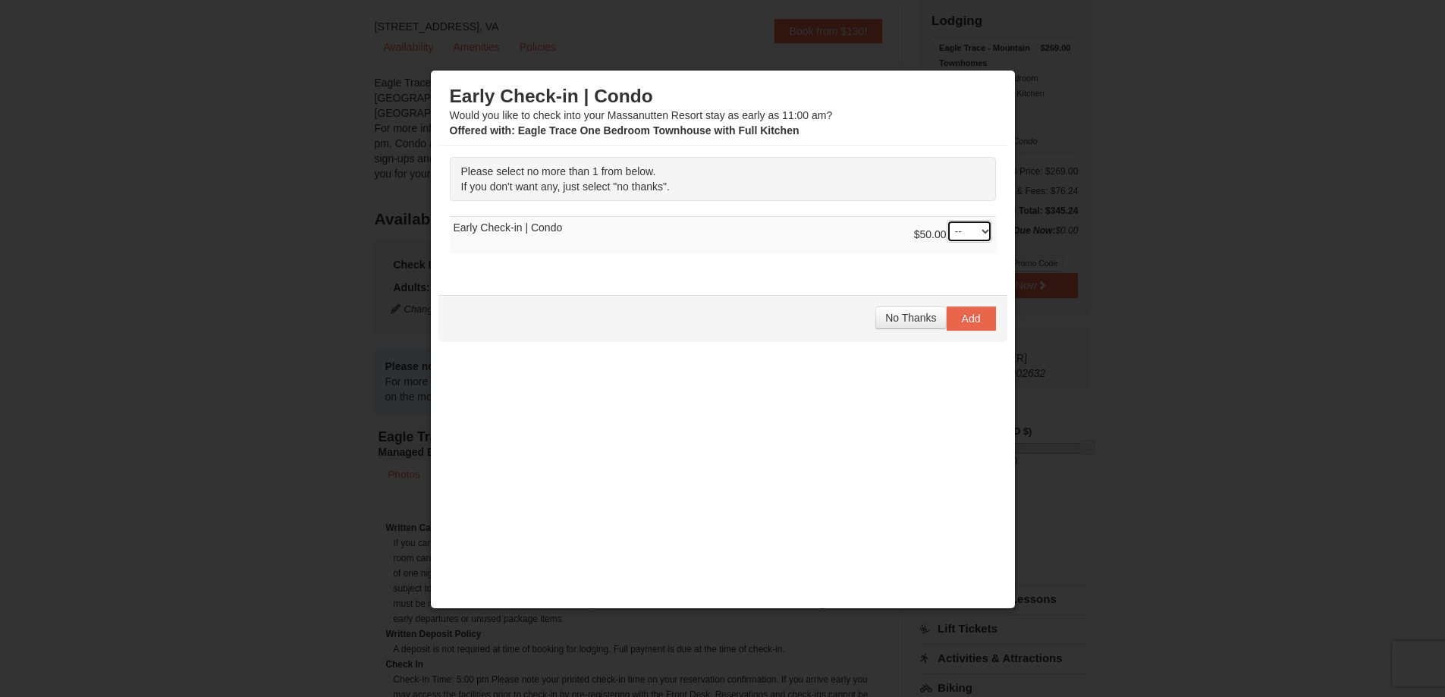
click at [962, 228] on select "-- 01" at bounding box center [968, 231] width 45 height 23
click at [970, 224] on select "-- 01" at bounding box center [968, 231] width 45 height 23
click at [969, 228] on select "-- 01" at bounding box center [968, 231] width 45 height 23
select select "1"
click at [946, 220] on select "-- 01" at bounding box center [968, 231] width 45 height 23
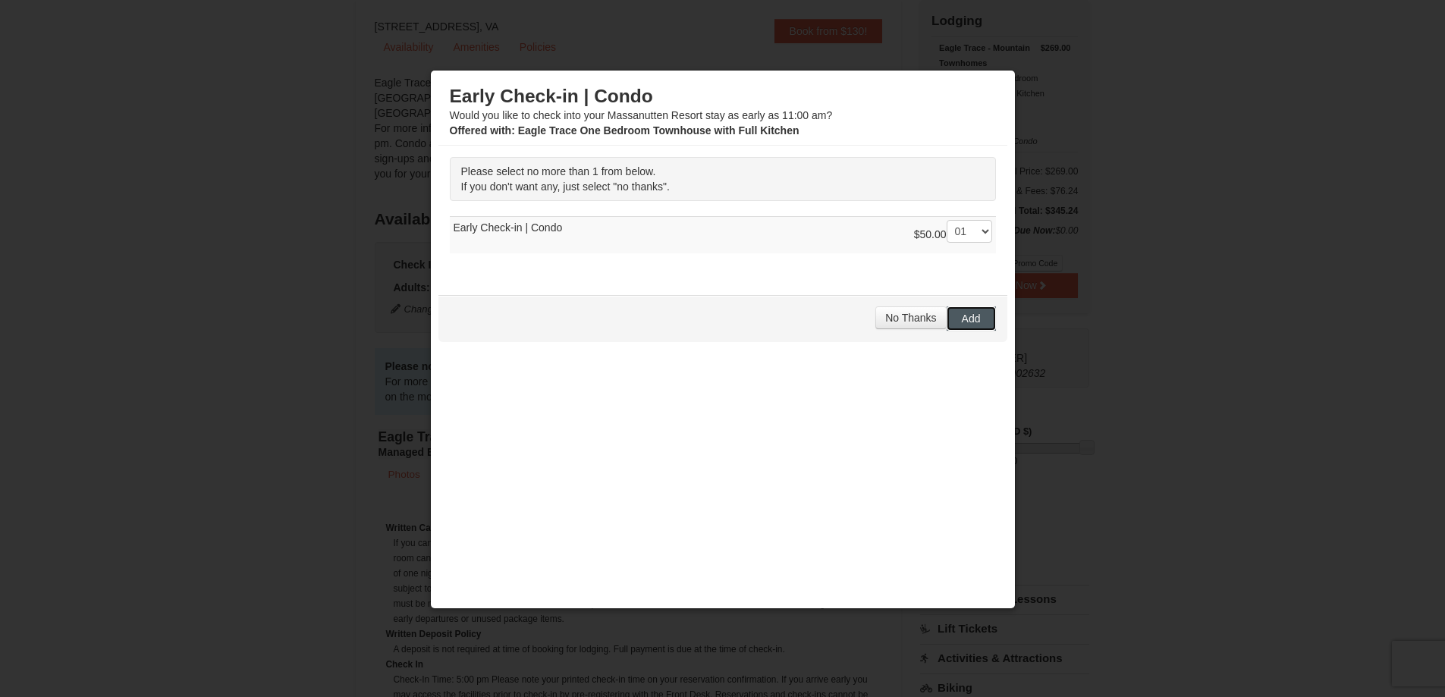
click at [965, 318] on span "Add" at bounding box center [971, 318] width 19 height 12
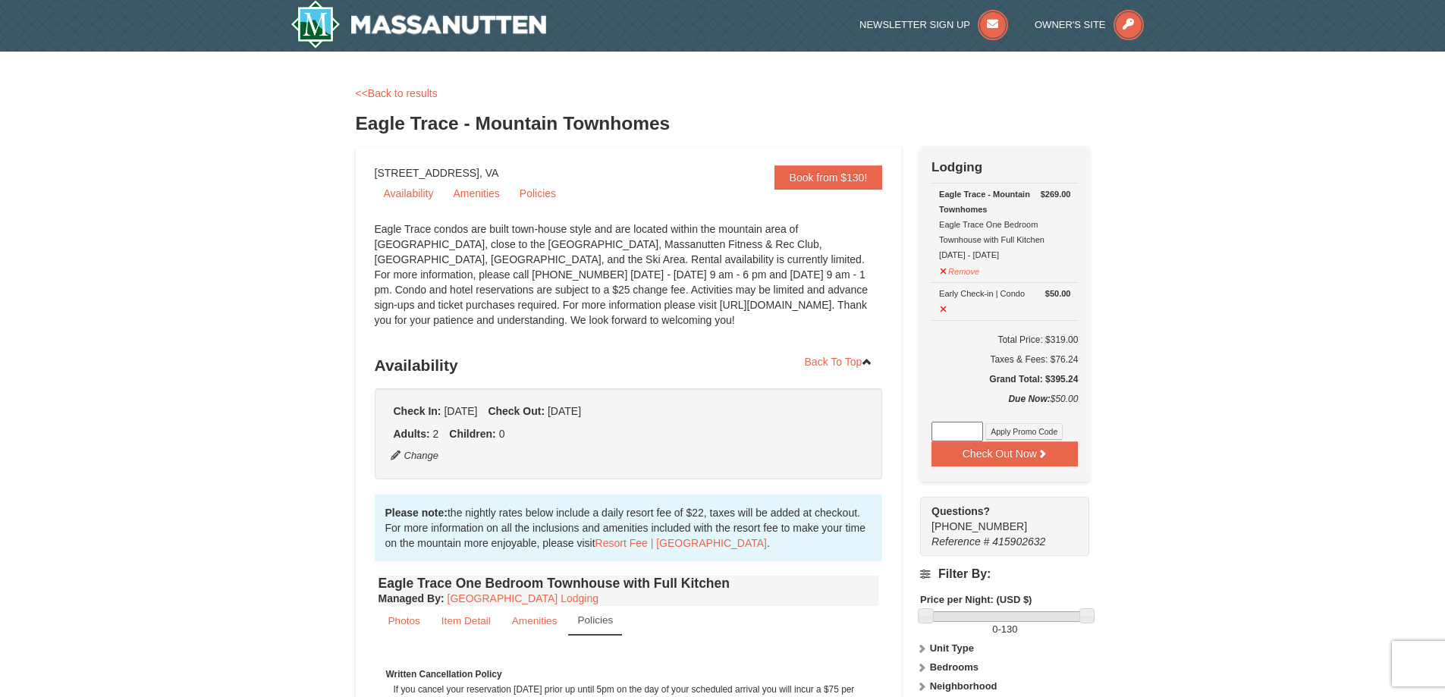
scroll to position [0, 0]
